Goal: Navigation & Orientation: Go to known website

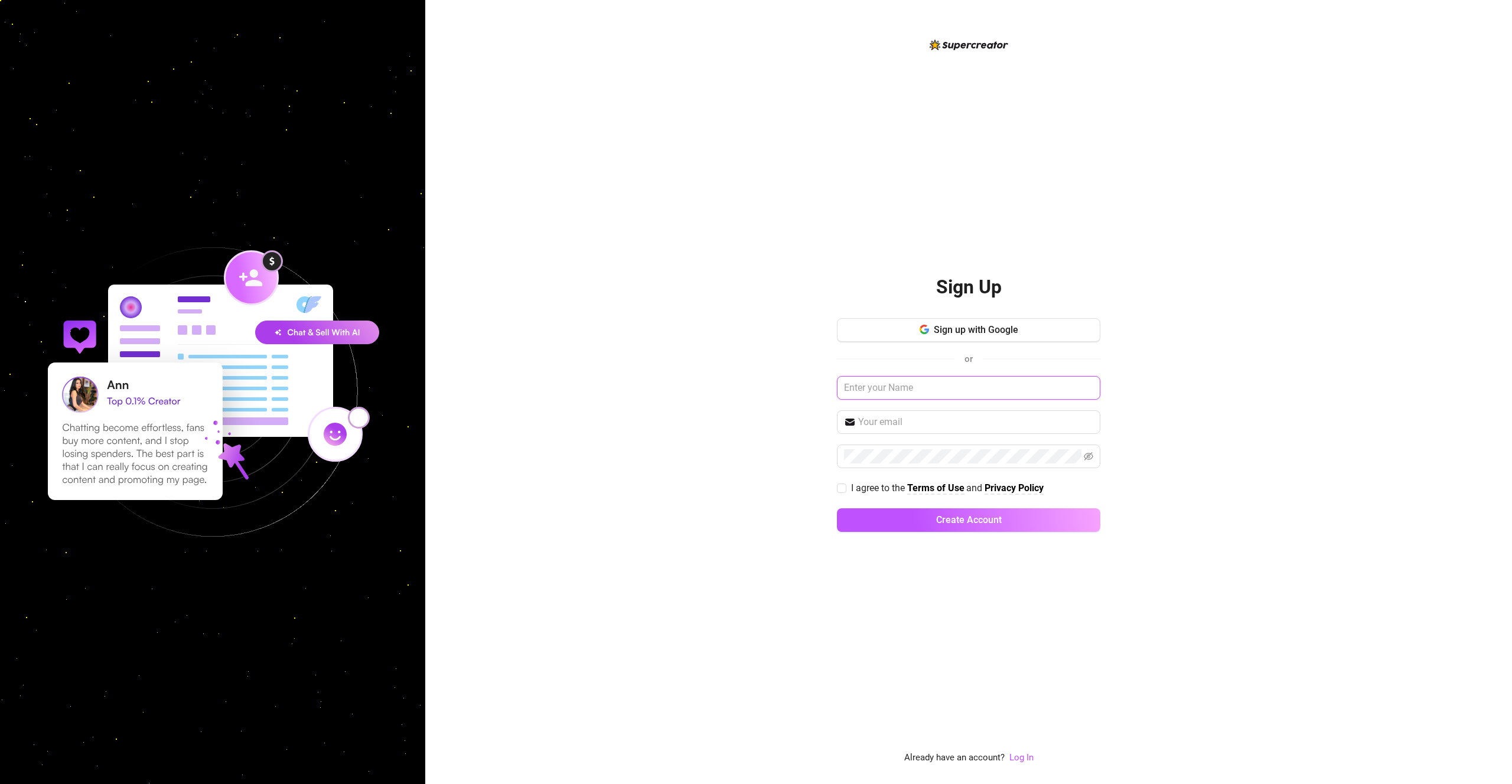
click at [934, 390] on input "text" at bounding box center [968, 387] width 263 height 24
click at [1026, 756] on link "Log In" at bounding box center [1022, 757] width 25 height 11
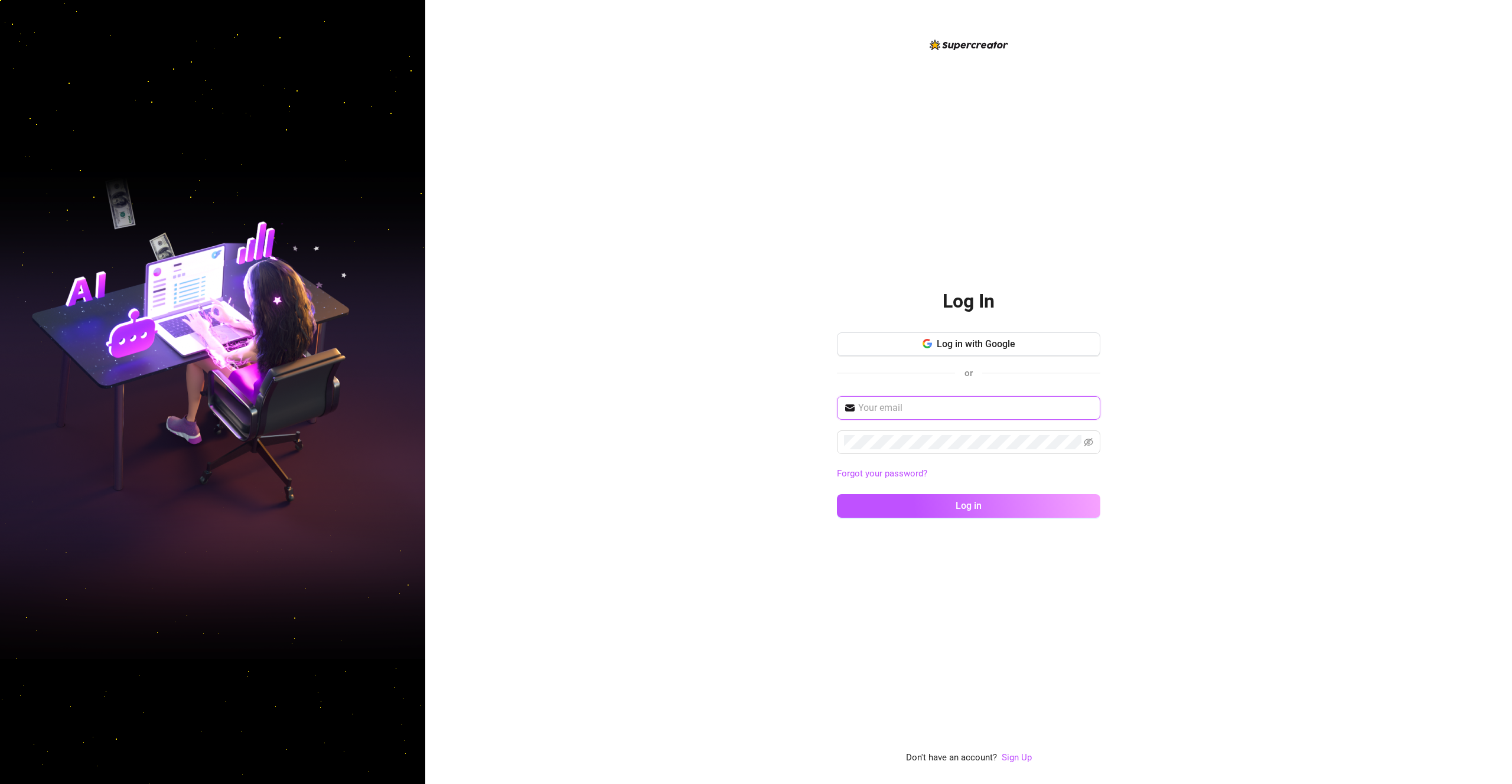
click at [993, 402] on input "text" at bounding box center [975, 407] width 235 height 15
click at [1023, 409] on input "text" at bounding box center [975, 407] width 235 height 15
click at [1043, 410] on input "text" at bounding box center [975, 407] width 235 height 15
click at [1034, 421] on div "Forgot your password? Log in" at bounding box center [968, 462] width 263 height 132
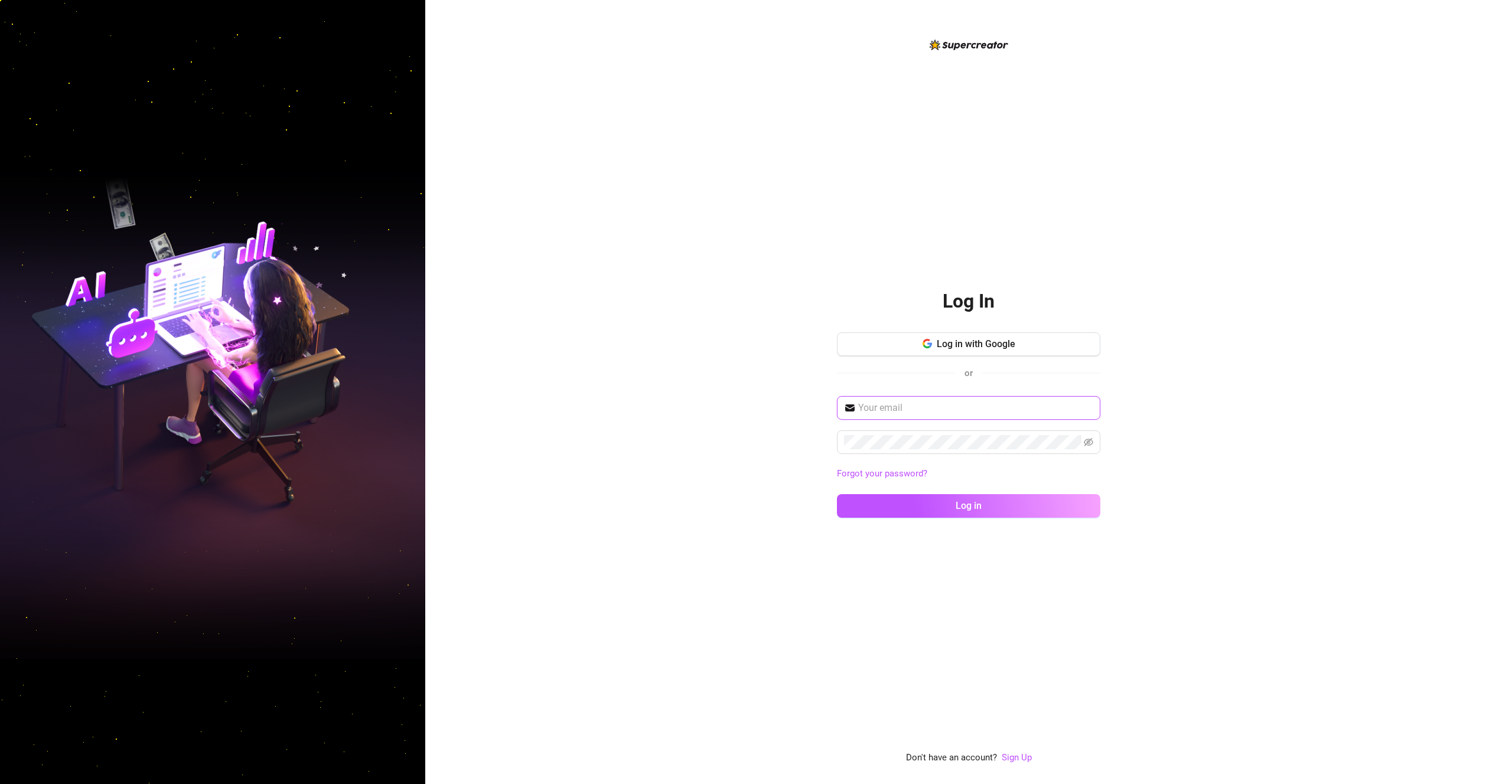
click at [1036, 410] on input "text" at bounding box center [975, 407] width 235 height 15
click at [1044, 413] on input "text" at bounding box center [975, 407] width 235 height 15
type input "f"
type input "[EMAIL_ADDRESS][DOMAIN_NAME]"
click at [967, 509] on span "Log in" at bounding box center [968, 505] width 26 height 11
